Goal: Navigation & Orientation: Find specific page/section

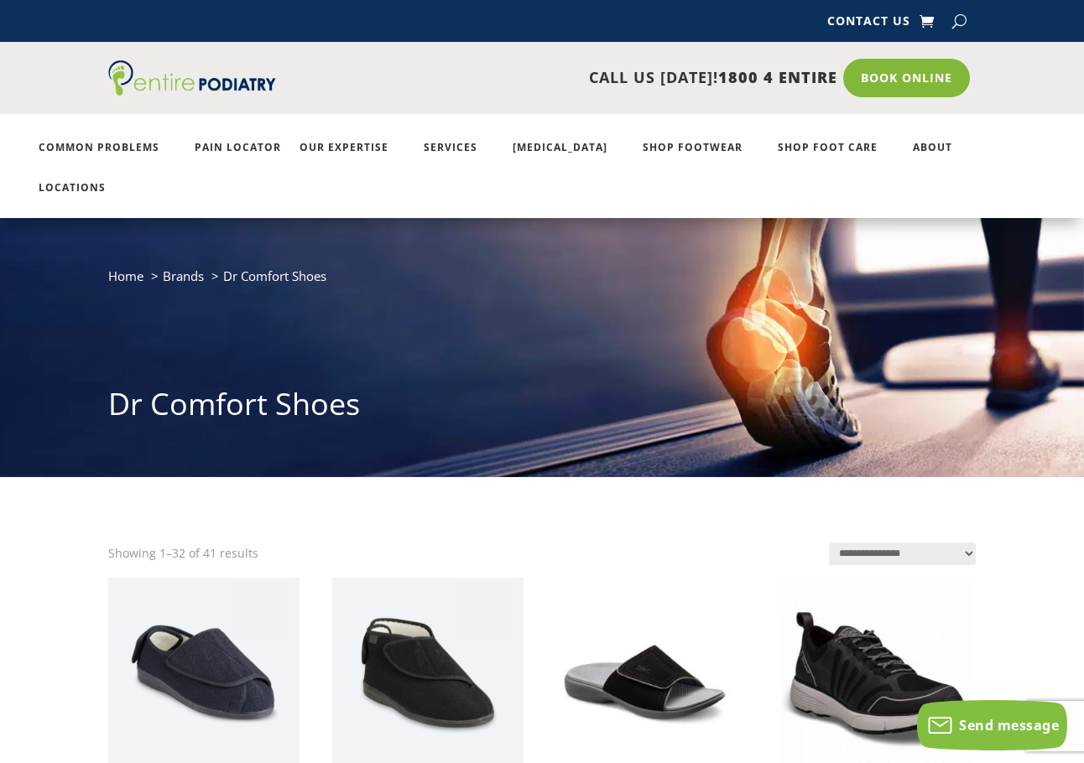
click at [788, 138] on ul "Common Problems Pain Locator Our Expertise Services Orthotics Shop Footwear Sho…" at bounding box center [541, 166] width 1025 height 104
click at [122, 182] on link "Locations" at bounding box center [81, 200] width 84 height 36
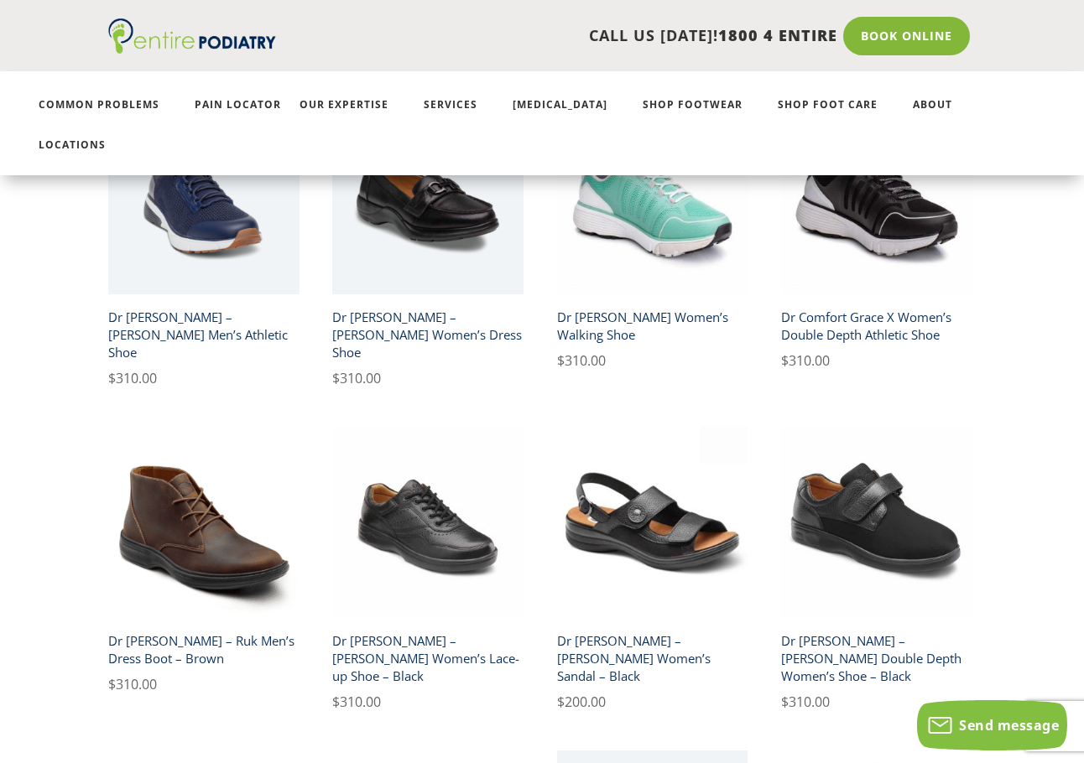
scroll to position [805, 0]
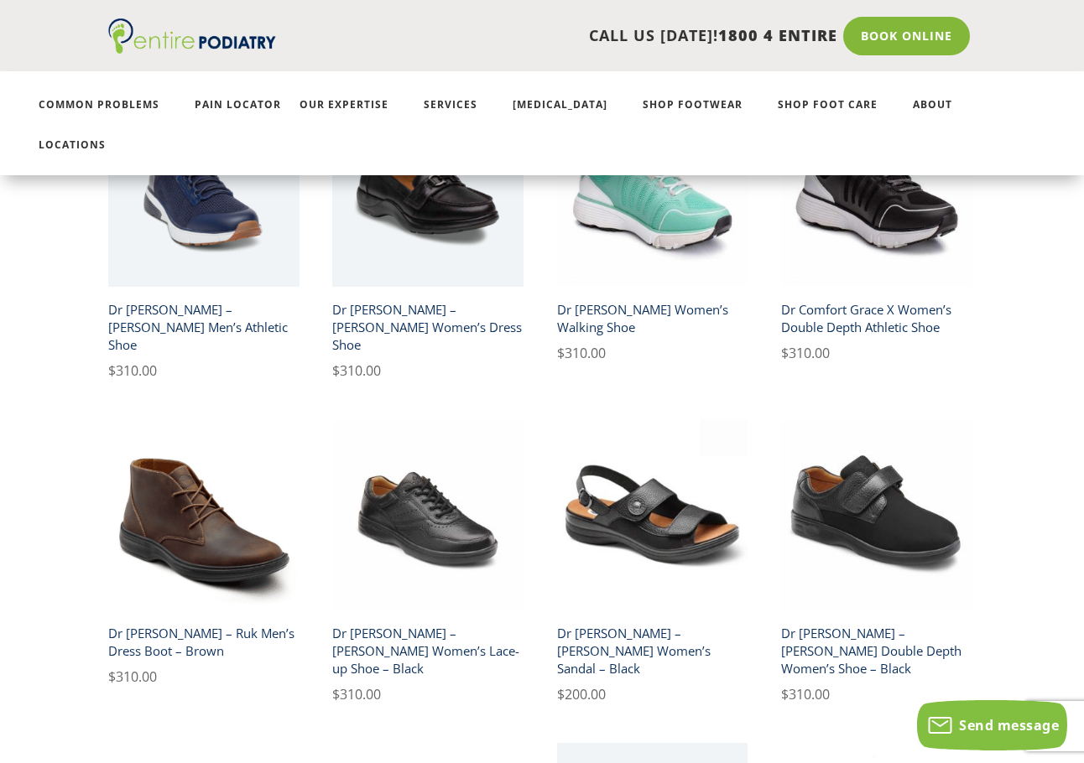
click at [625, 618] on h2 "Dr Comfort – Lana Women’s Sandal – Black" at bounding box center [652, 650] width 191 height 65
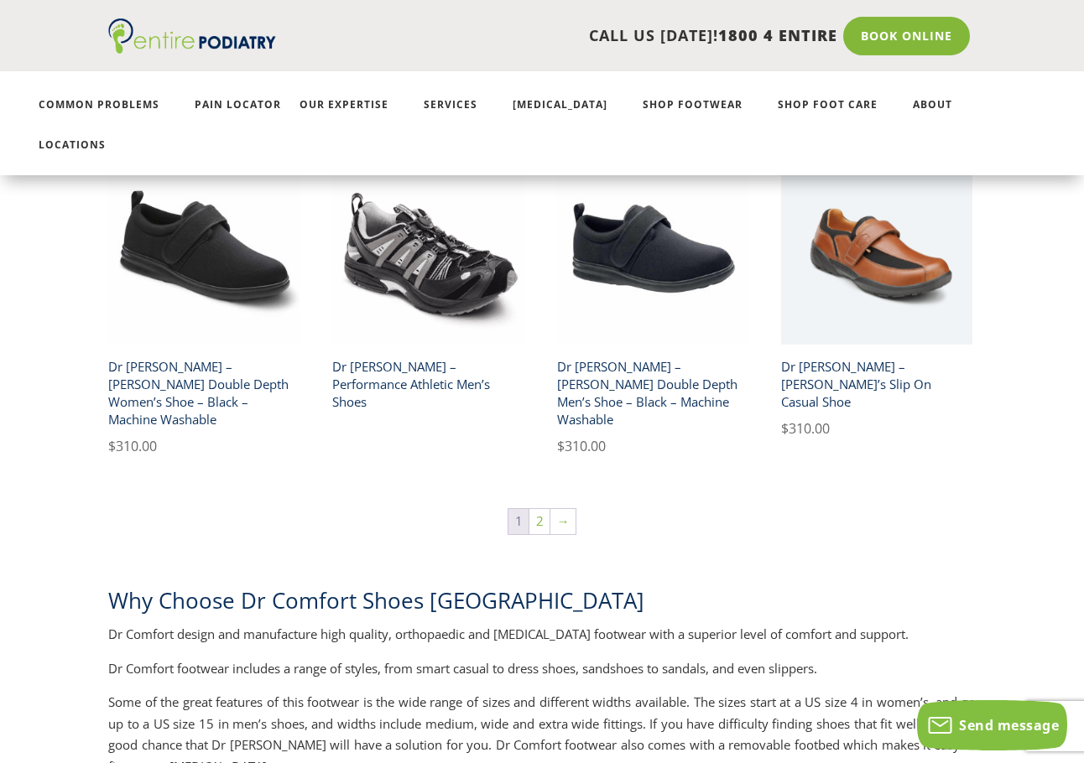
scroll to position [2680, 0]
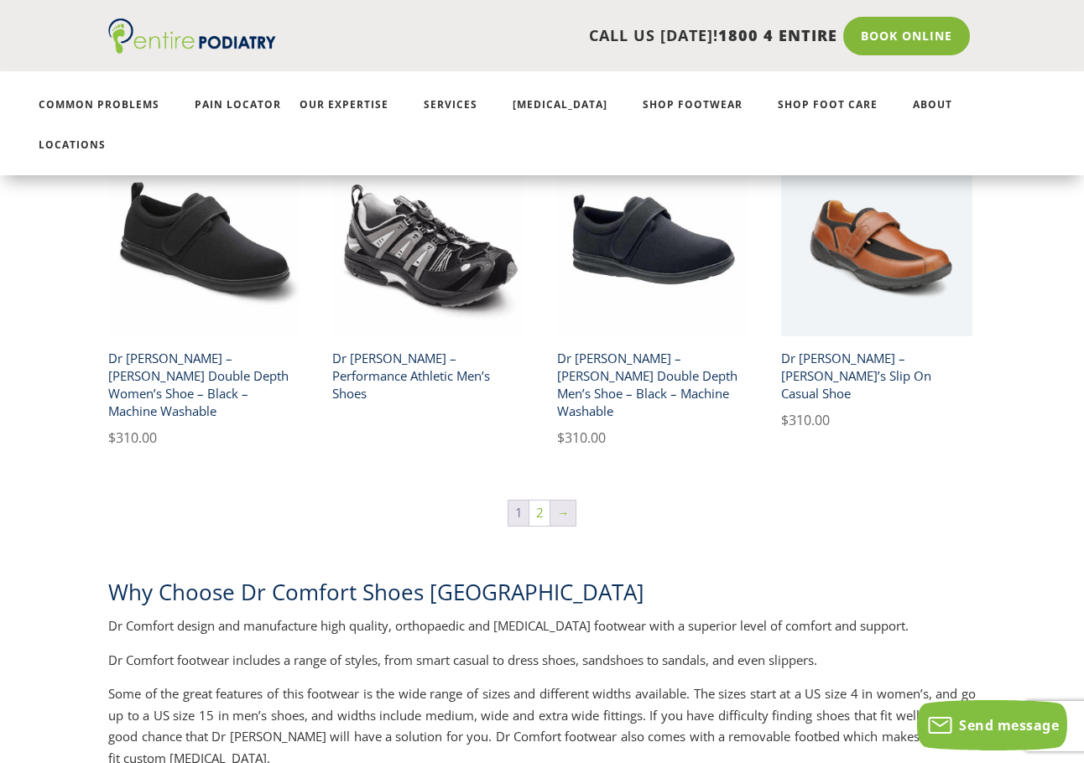
click at [567, 501] on link "→" at bounding box center [562, 513] width 25 height 25
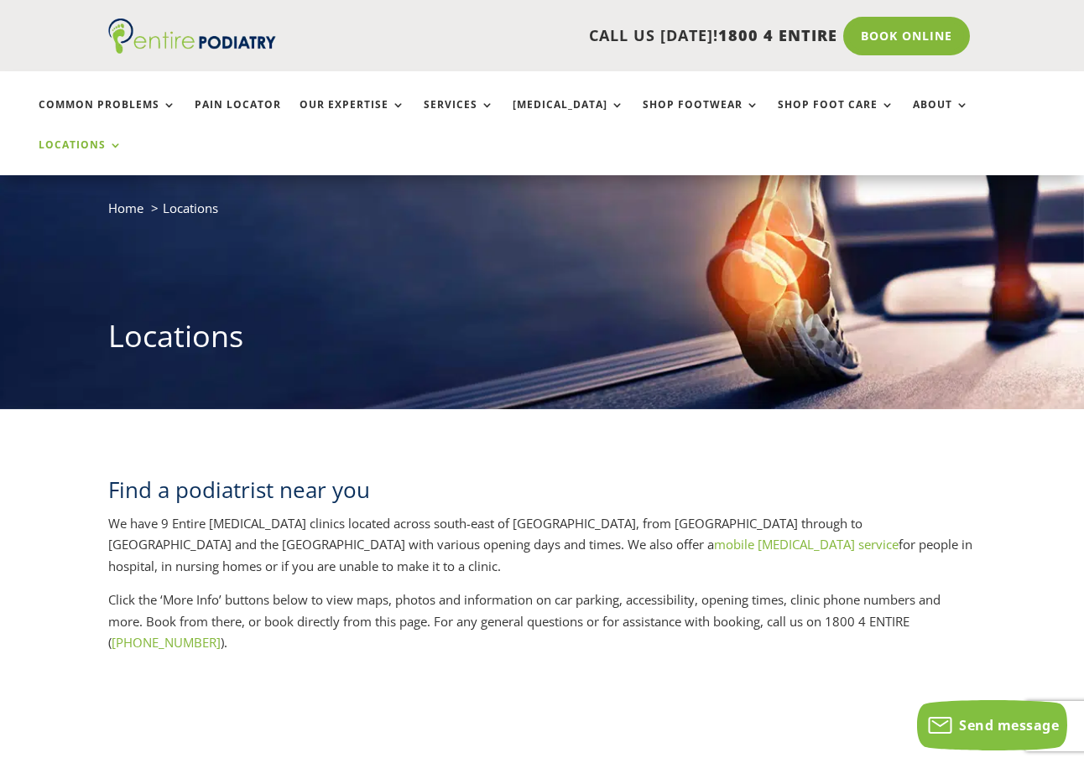
scroll to position [67, 0]
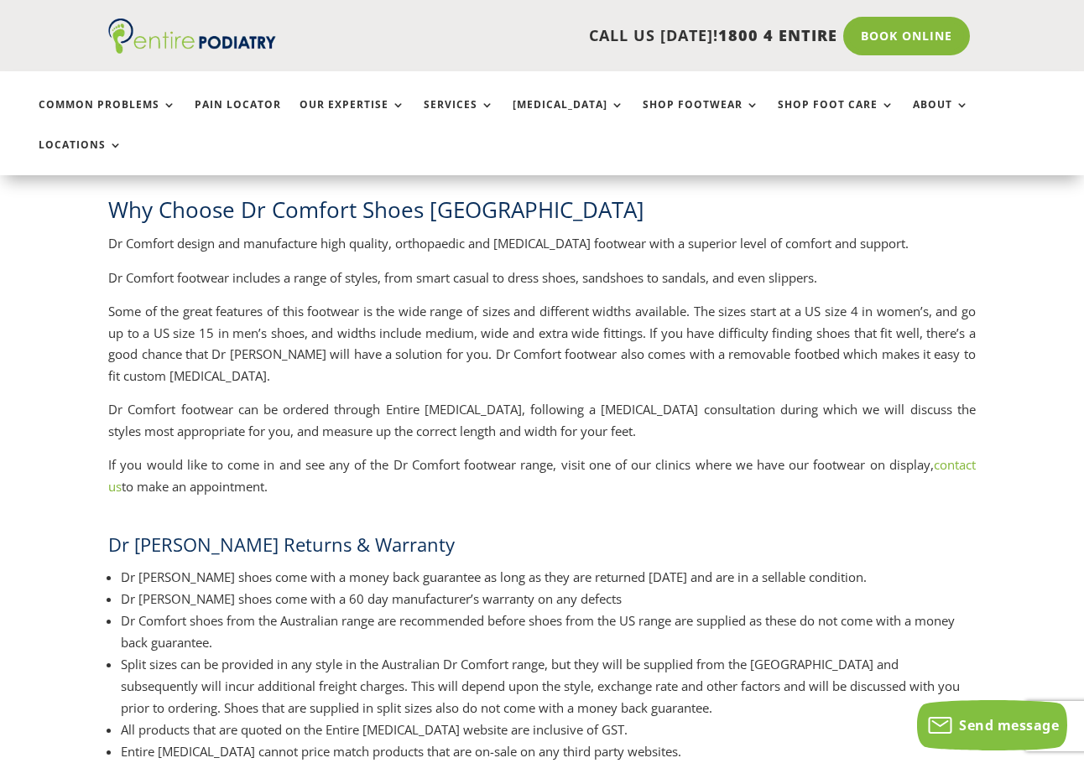
scroll to position [1610, 0]
